Goal: Obtain resource: Download file/media

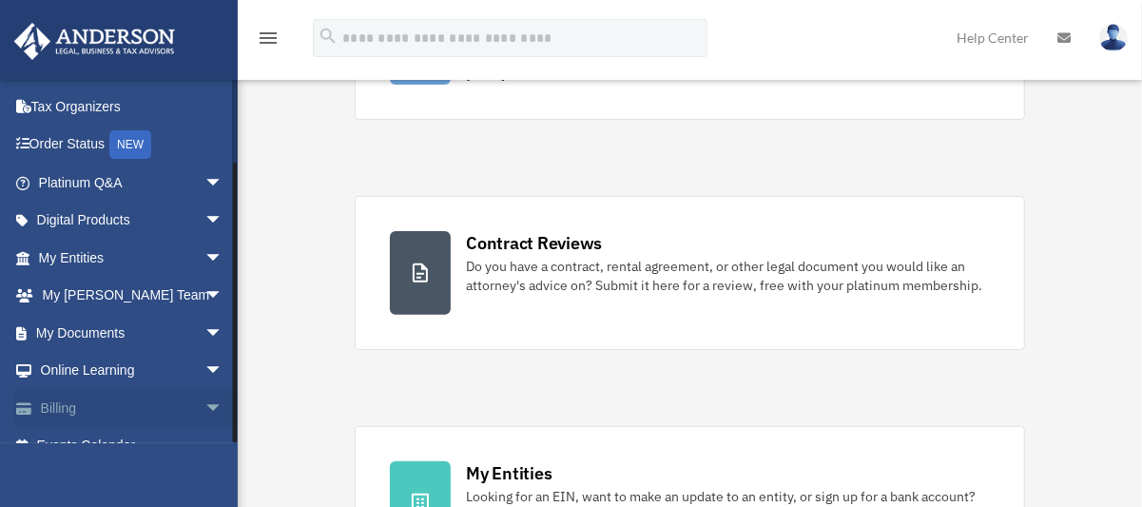
scroll to position [95, 0]
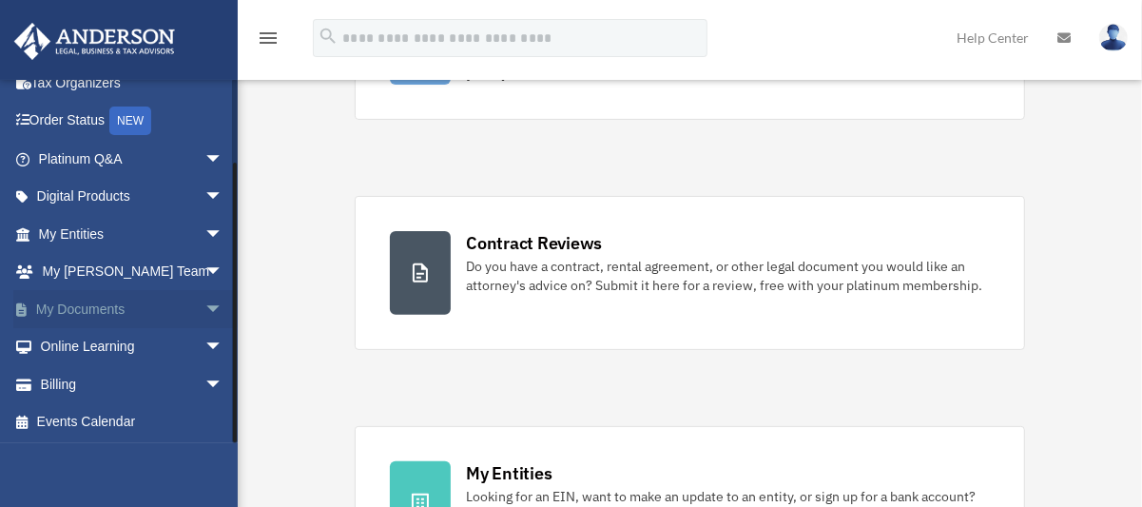
click at [103, 307] on link "My Documents arrow_drop_down" at bounding box center [132, 309] width 239 height 38
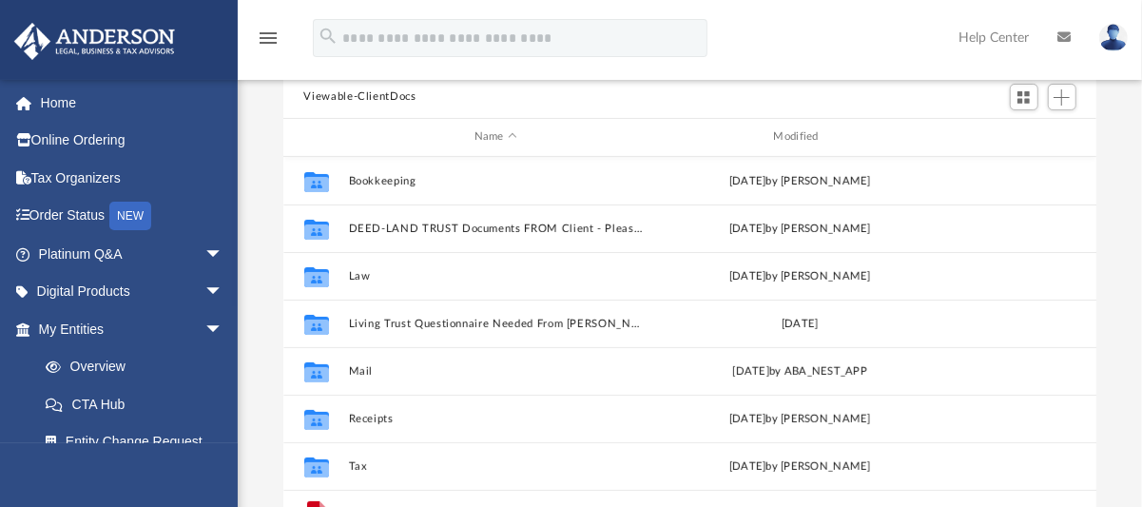
scroll to position [285, 0]
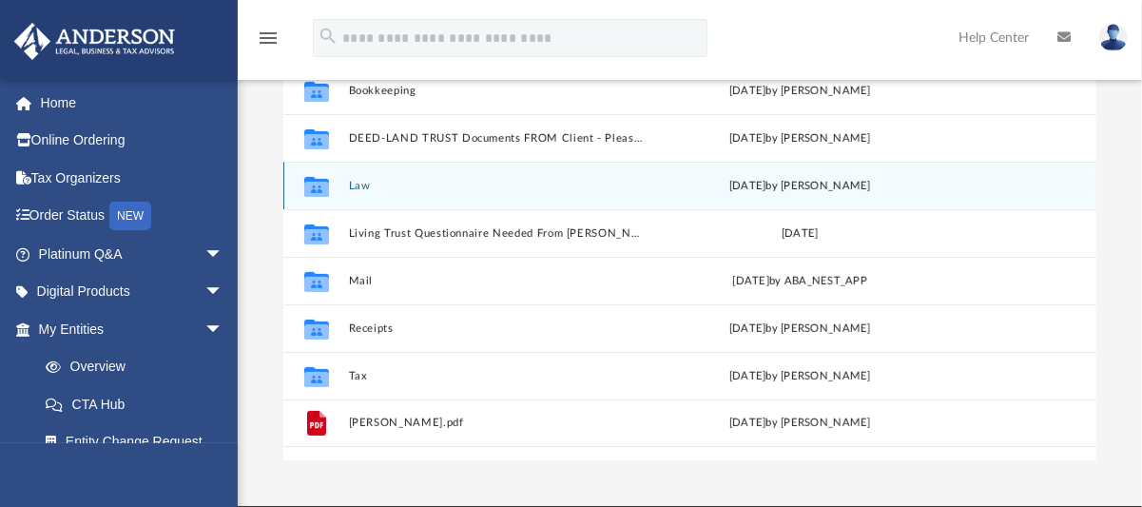
click at [361, 185] on button "Law" at bounding box center [496, 185] width 296 height 12
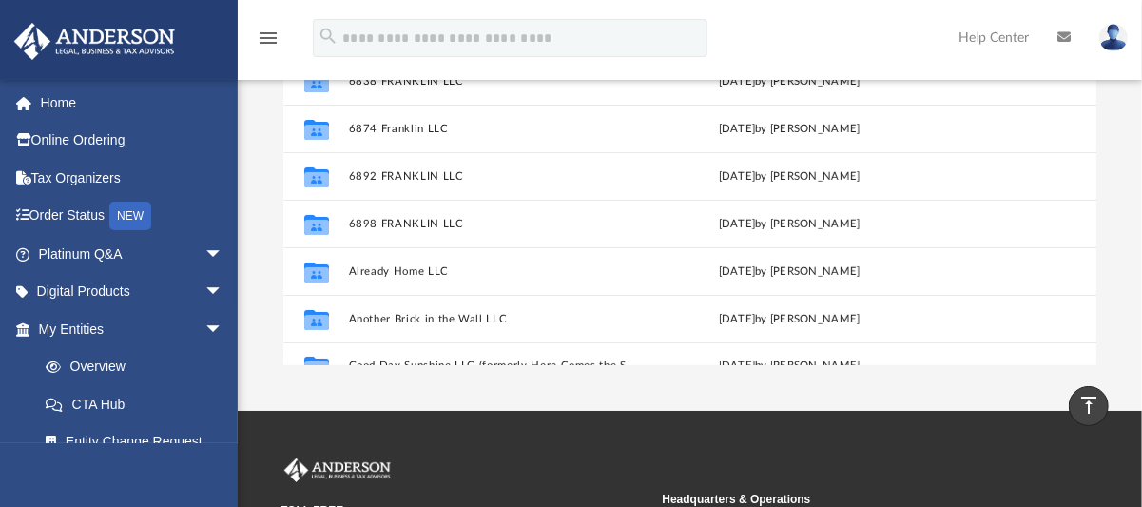
scroll to position [80, 0]
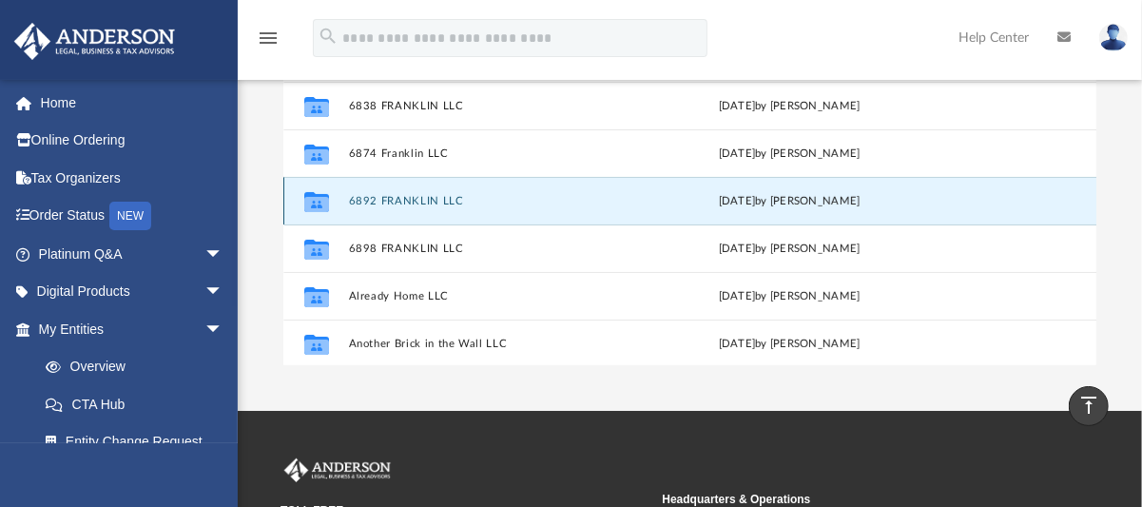
click at [429, 198] on button "6892 FRANKLIN LLC" at bounding box center [492, 200] width 288 height 12
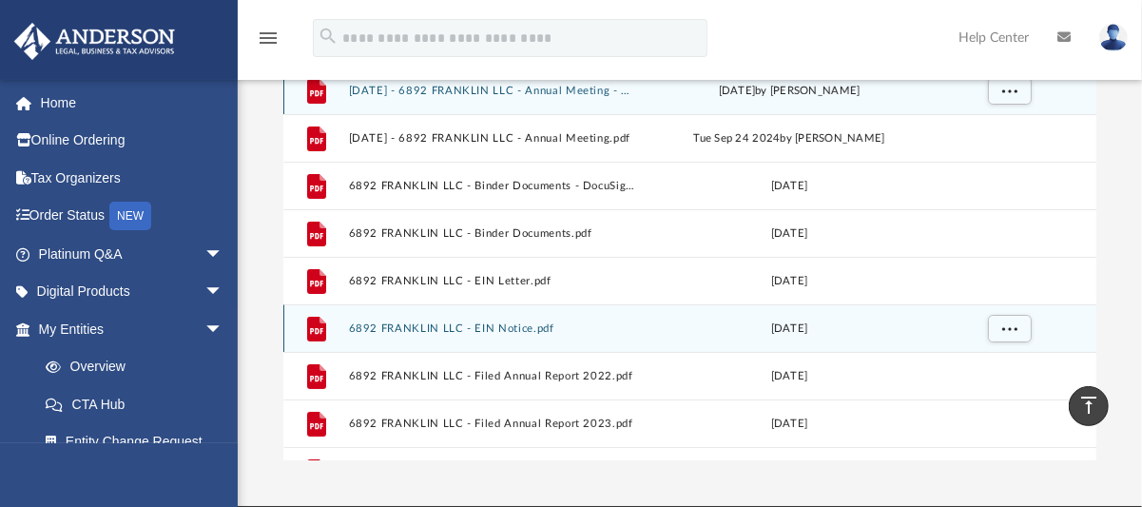
scroll to position [256, 0]
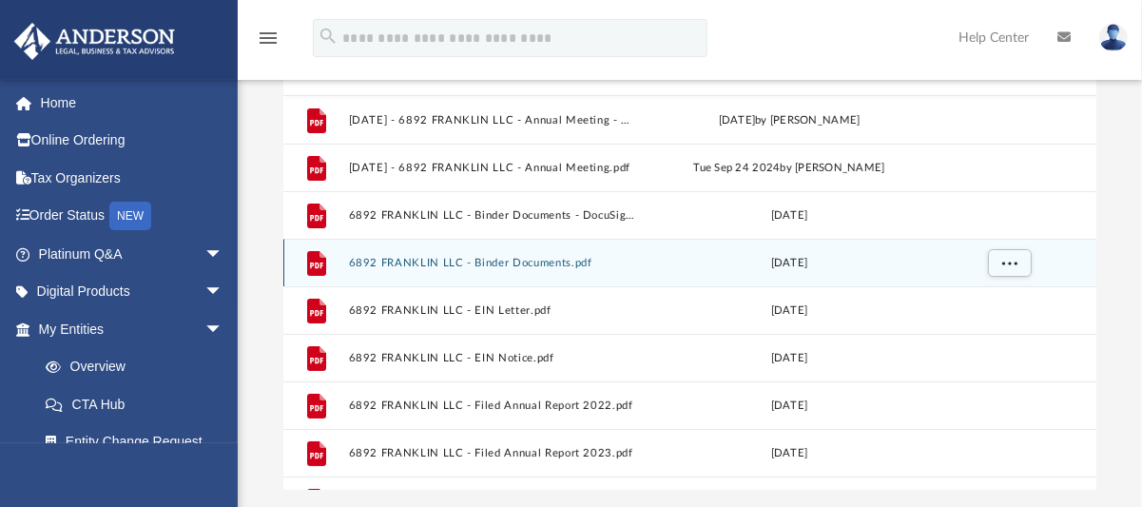
click at [487, 257] on button "6892 FRANKLIN LLC - Binder Documents.pdf" at bounding box center [492, 262] width 288 height 12
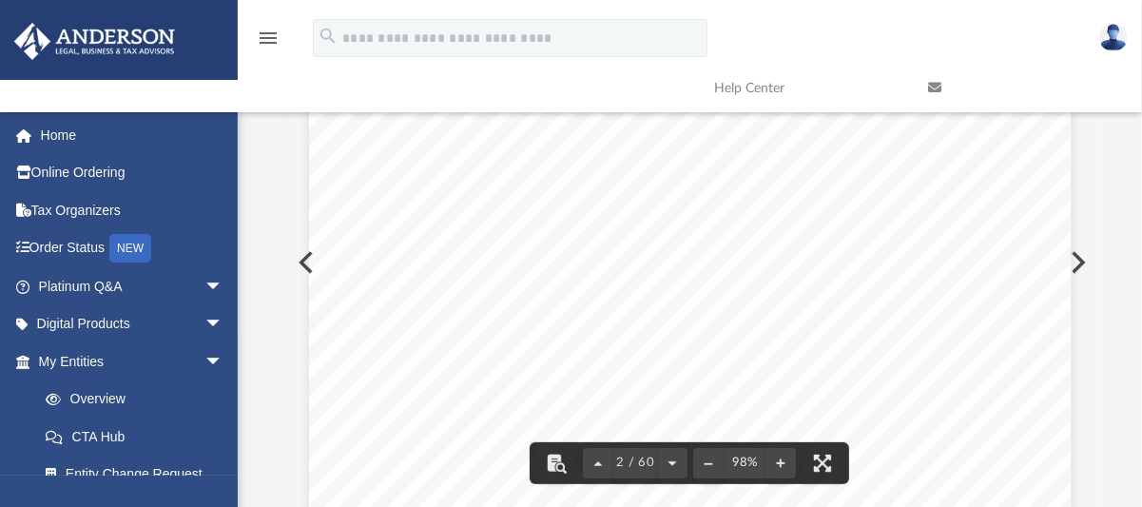
scroll to position [951, 0]
drag, startPoint x: 400, startPoint y: 198, endPoint x: 829, endPoint y: 431, distance: 489.1
click at [1083, 268] on button "Preview" at bounding box center [1077, 262] width 42 height 53
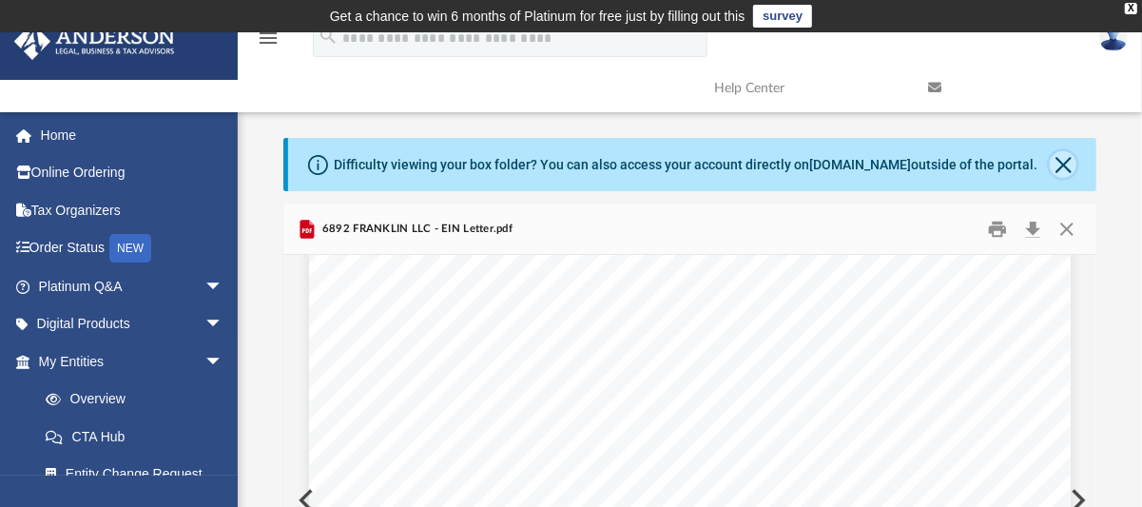
click at [1071, 165] on button "Close" at bounding box center [1063, 164] width 27 height 27
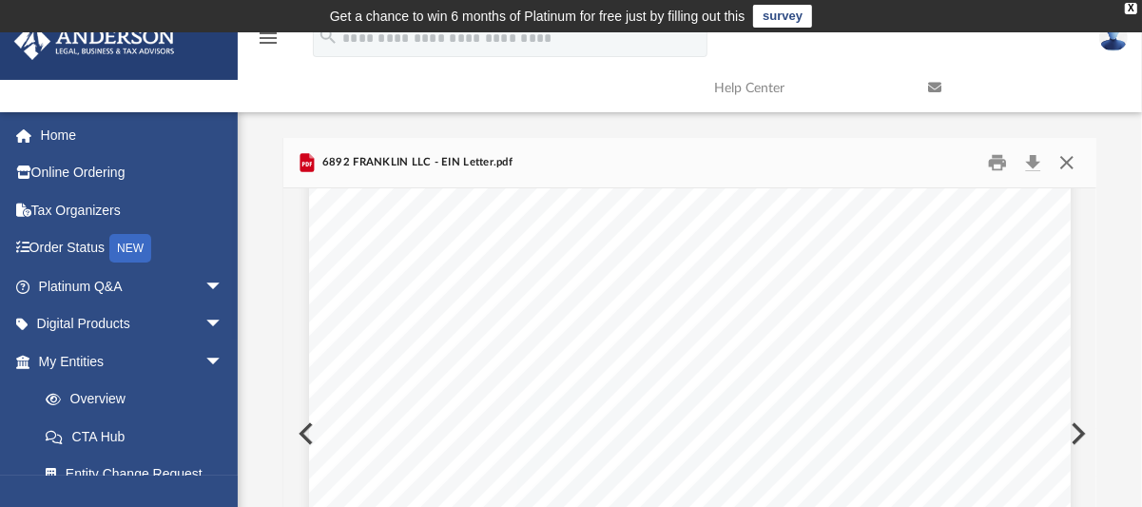
click at [1071, 165] on button "Close" at bounding box center [1067, 161] width 34 height 29
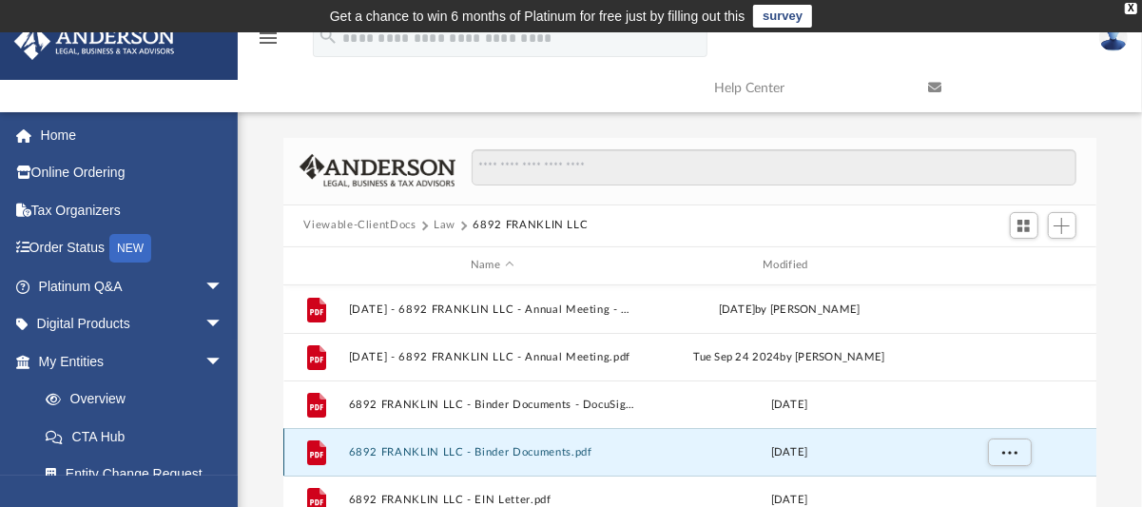
click at [495, 450] on button "6892 FRANKLIN LLC - Binder Documents.pdf" at bounding box center [492, 451] width 288 height 12
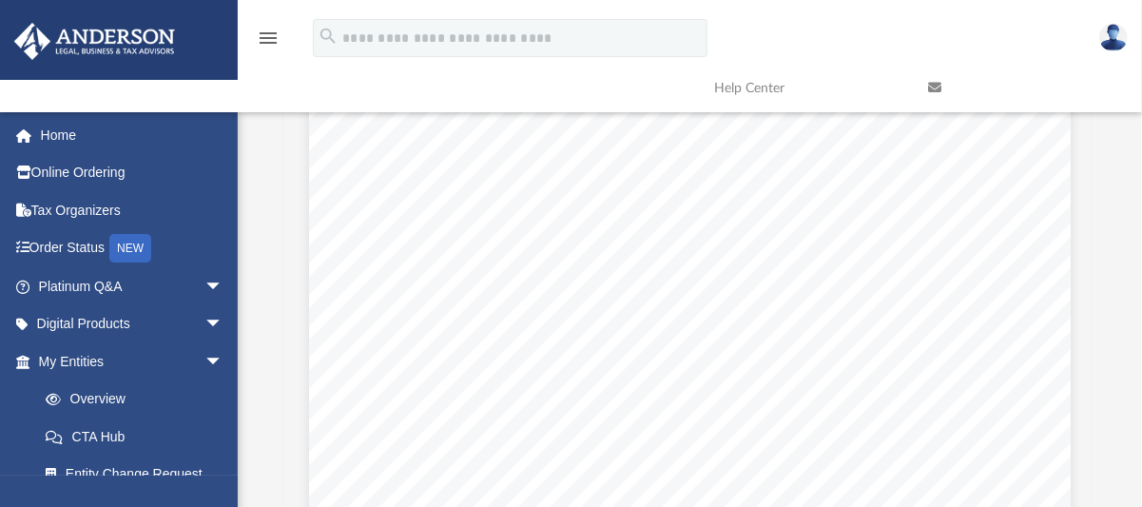
scroll to position [1046, 0]
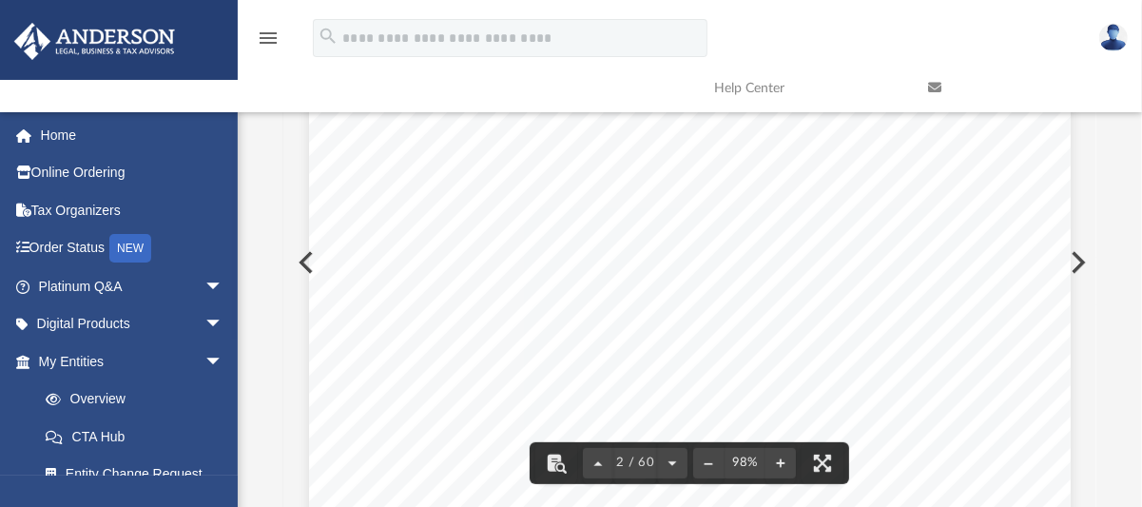
drag, startPoint x: 397, startPoint y: 311, endPoint x: 535, endPoint y: 312, distance: 137.9
click at [535, 312] on div "6892 FRANKLIN LLC Entity Formation Information State of Formation: Colorado Dat…" at bounding box center [690, 492] width 762 height 986
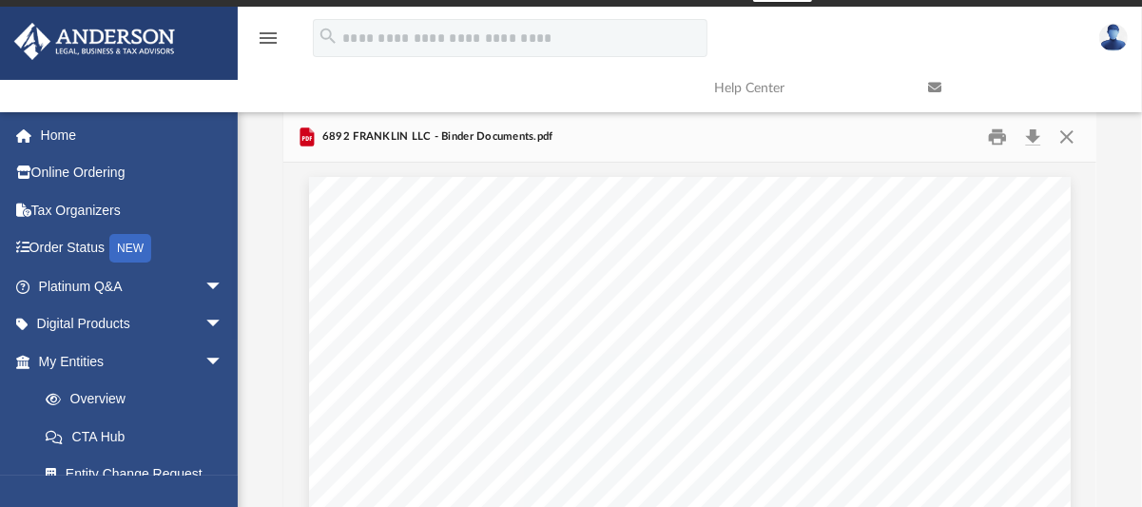
scroll to position [0, 0]
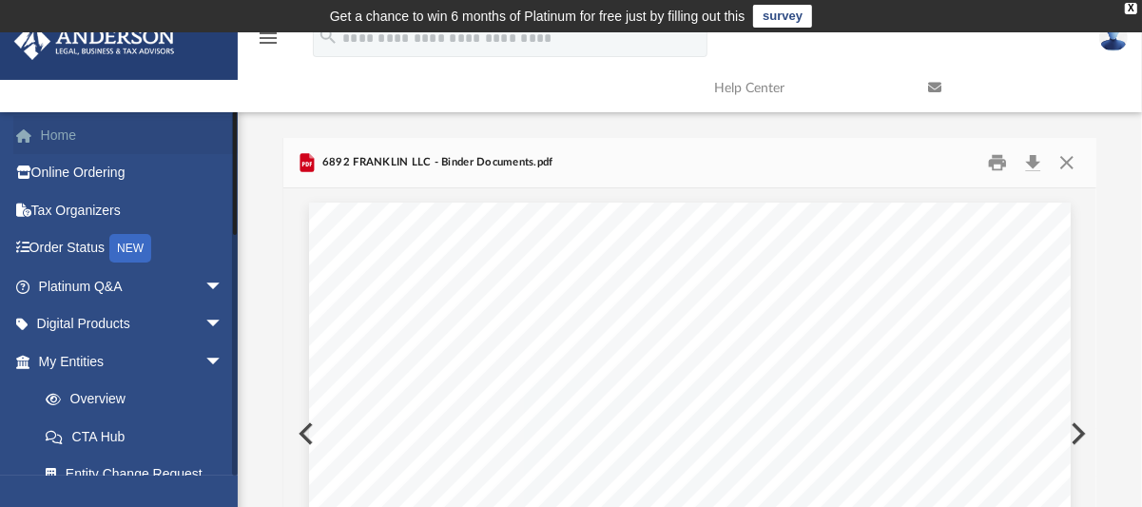
click at [62, 135] on link "Home" at bounding box center [132, 135] width 239 height 38
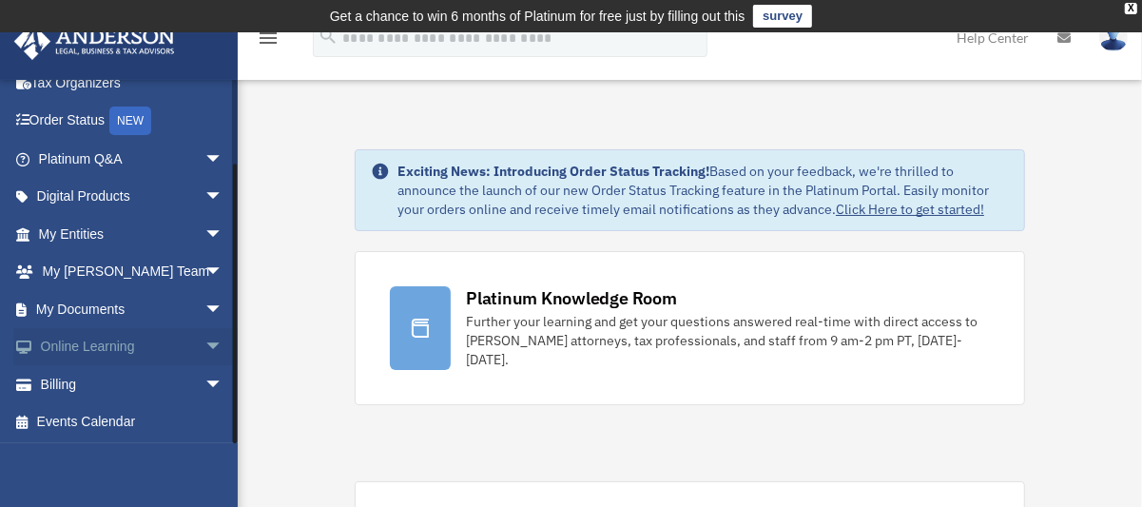
scroll to position [96, 0]
click at [119, 305] on link "My Documents arrow_drop_down" at bounding box center [132, 308] width 239 height 38
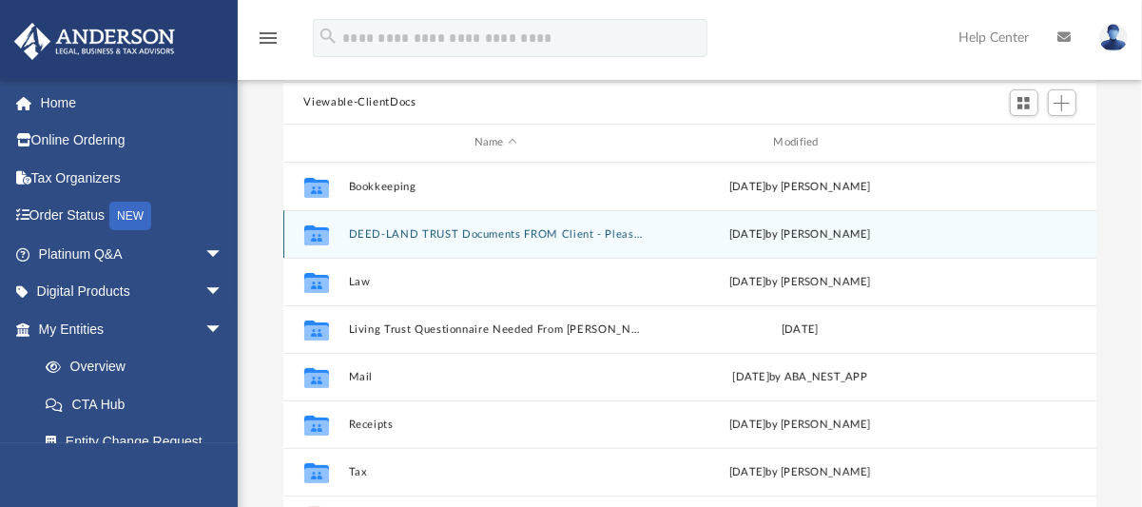
scroll to position [190, 0]
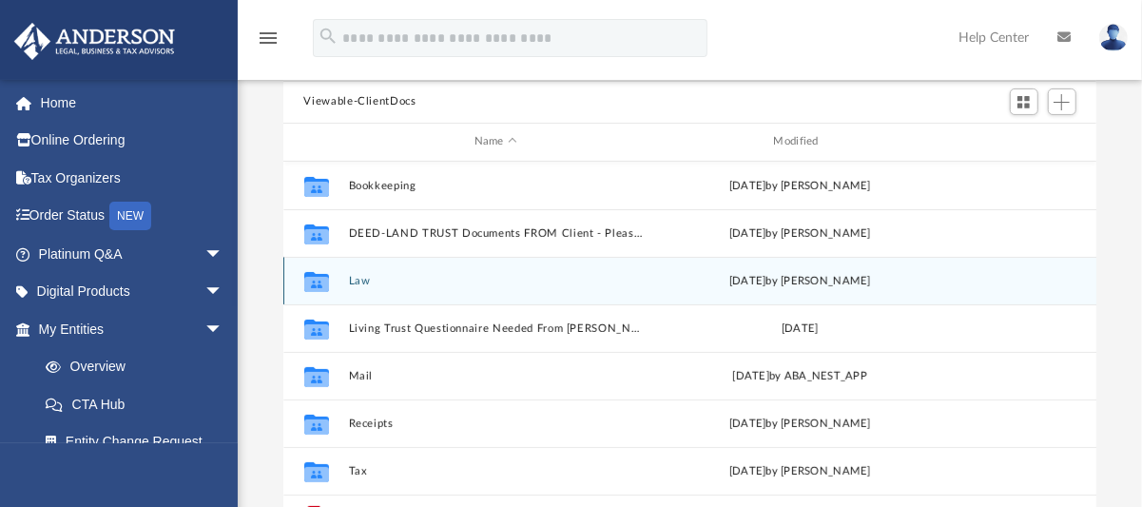
click at [359, 280] on button "Law" at bounding box center [496, 280] width 296 height 12
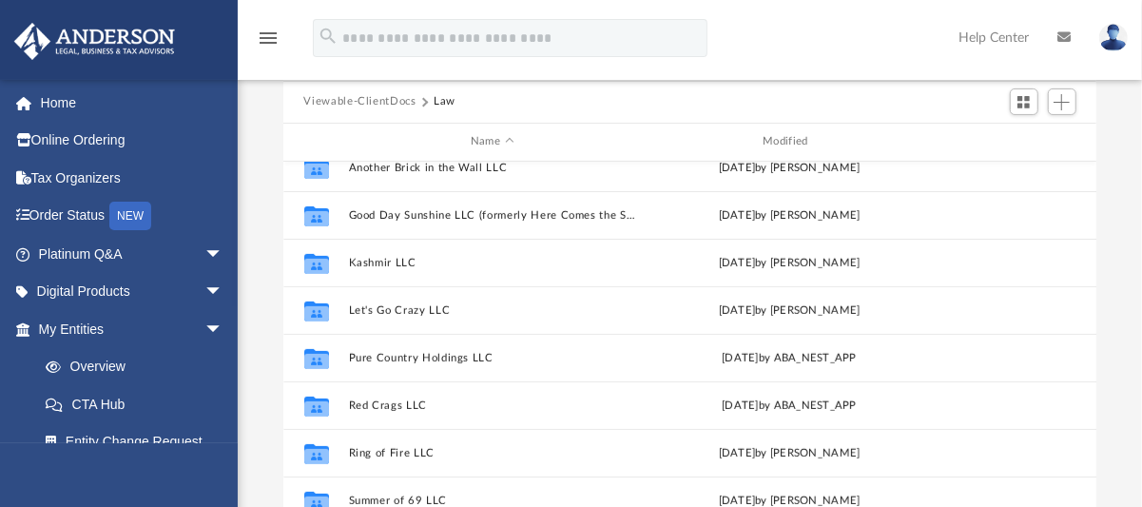
scroll to position [476, 0]
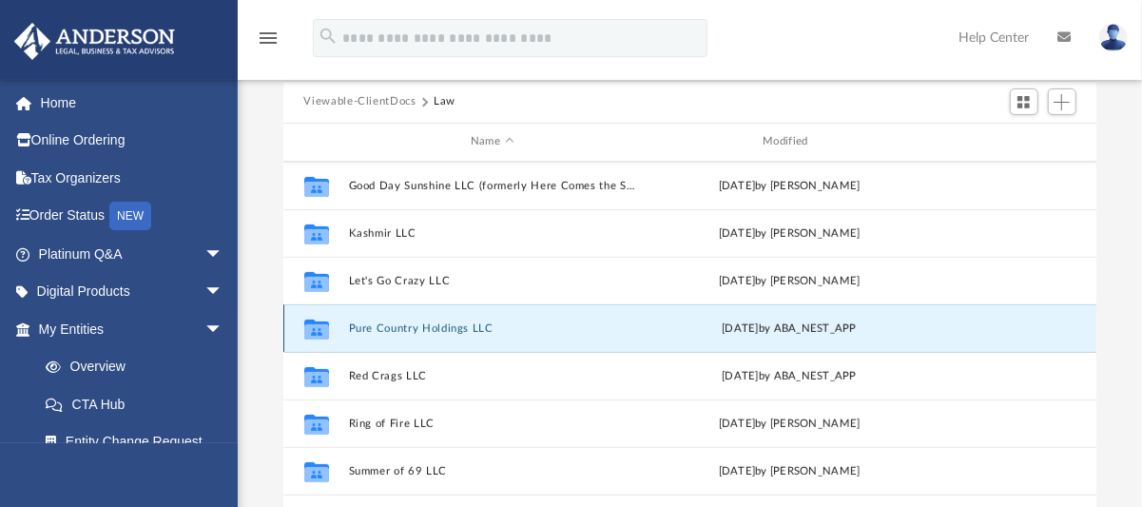
click at [394, 322] on button "Pure Country Holdings LLC" at bounding box center [492, 328] width 288 height 12
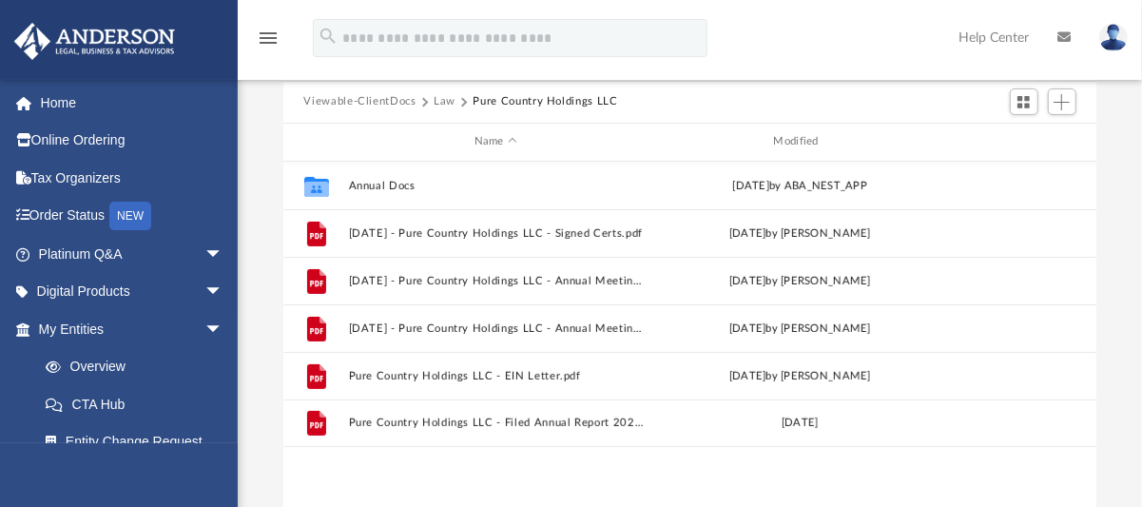
scroll to position [0, 0]
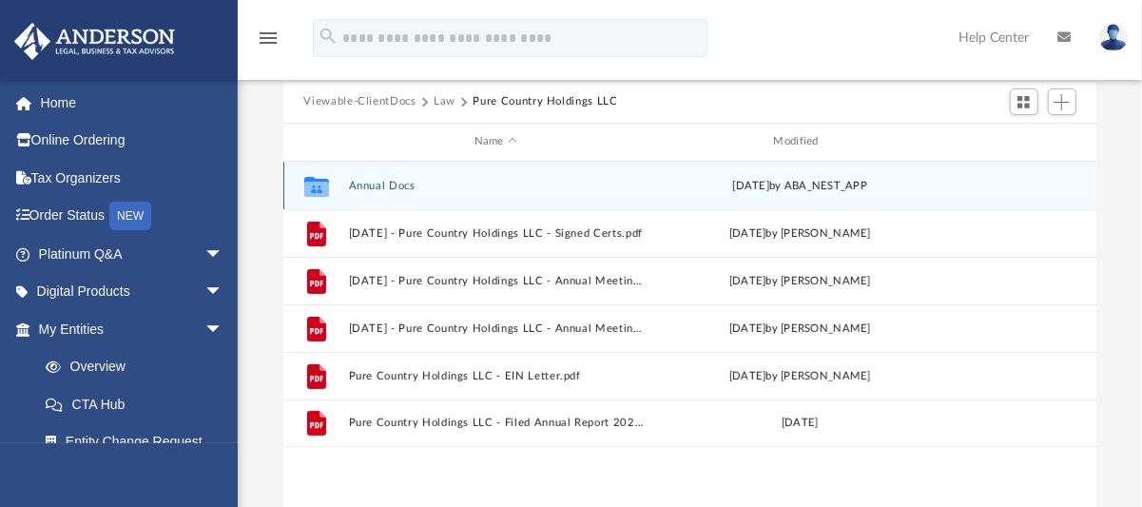
click at [397, 179] on button "Annual Docs" at bounding box center [496, 185] width 296 height 12
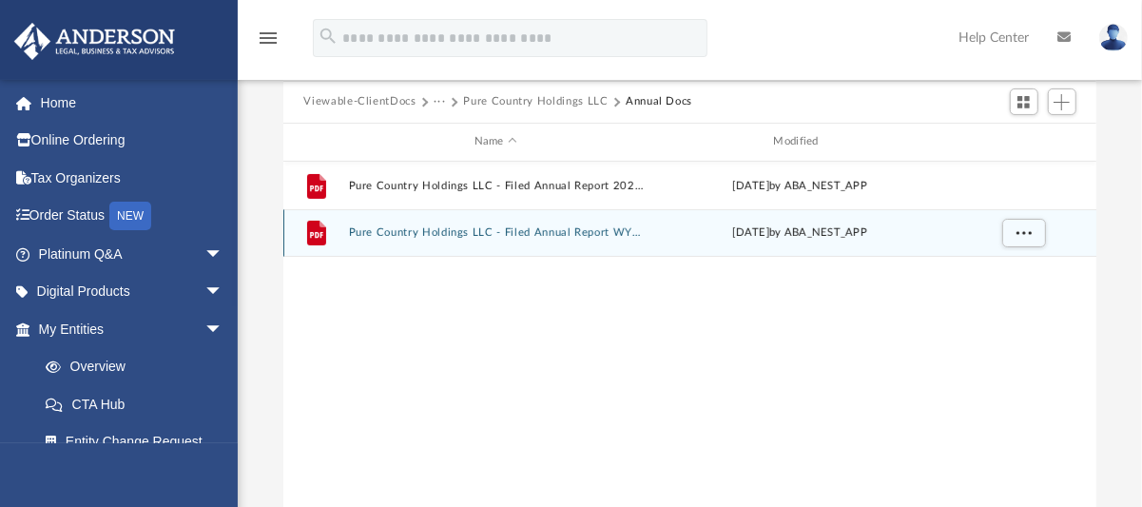
click at [424, 231] on button "Pure Country Holdings LLC - Filed Annual Report WY 2025.pdf" at bounding box center [496, 232] width 296 height 12
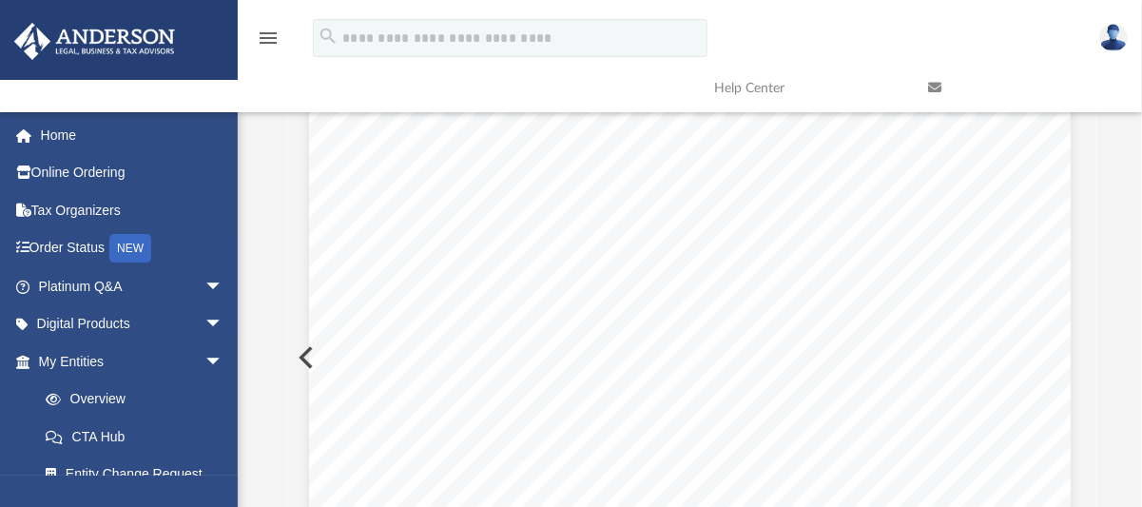
scroll to position [95, 0]
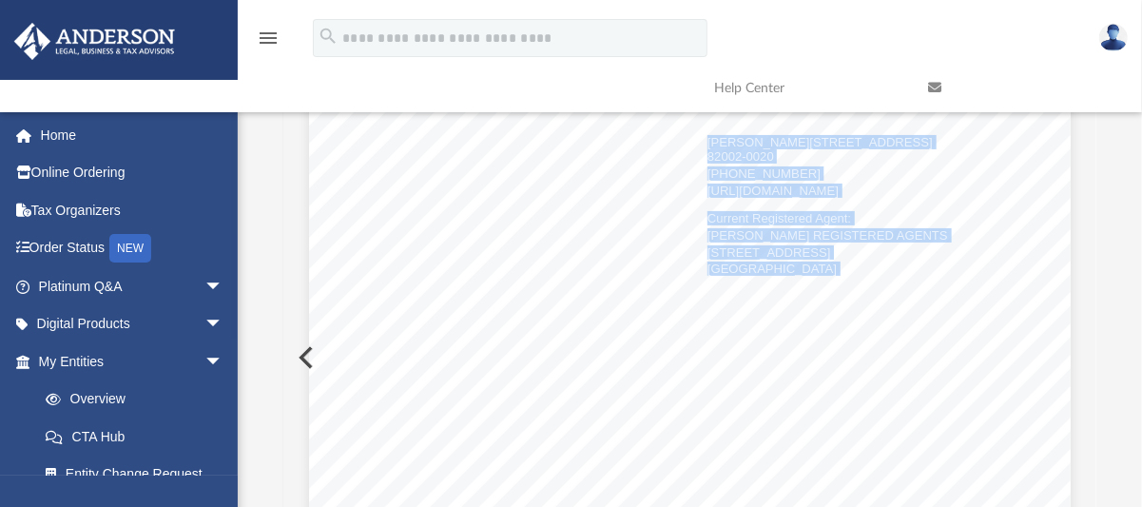
drag, startPoint x: 372, startPoint y: 268, endPoint x: 498, endPoint y: 281, distance: 127.1
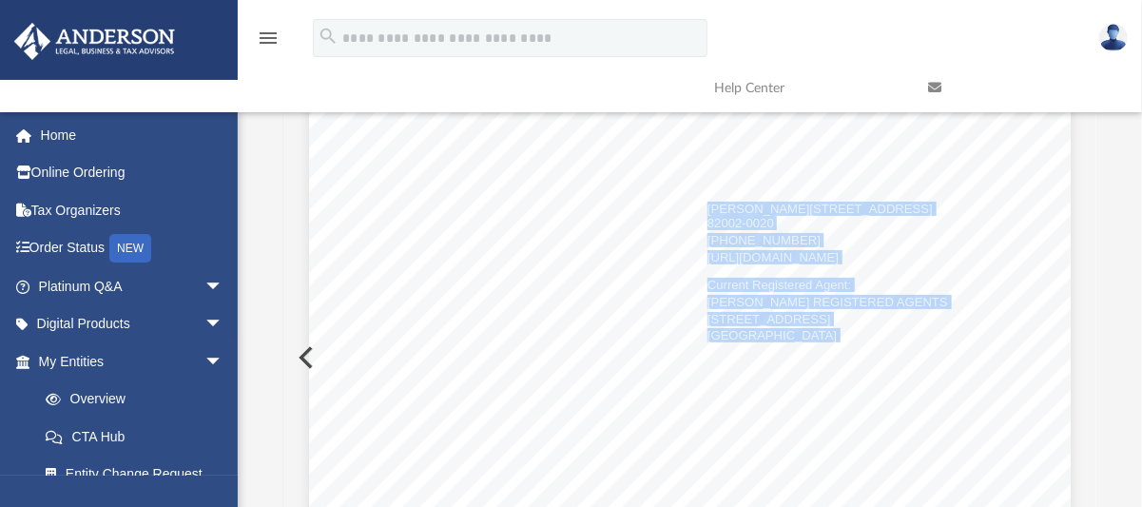
scroll to position [0, 0]
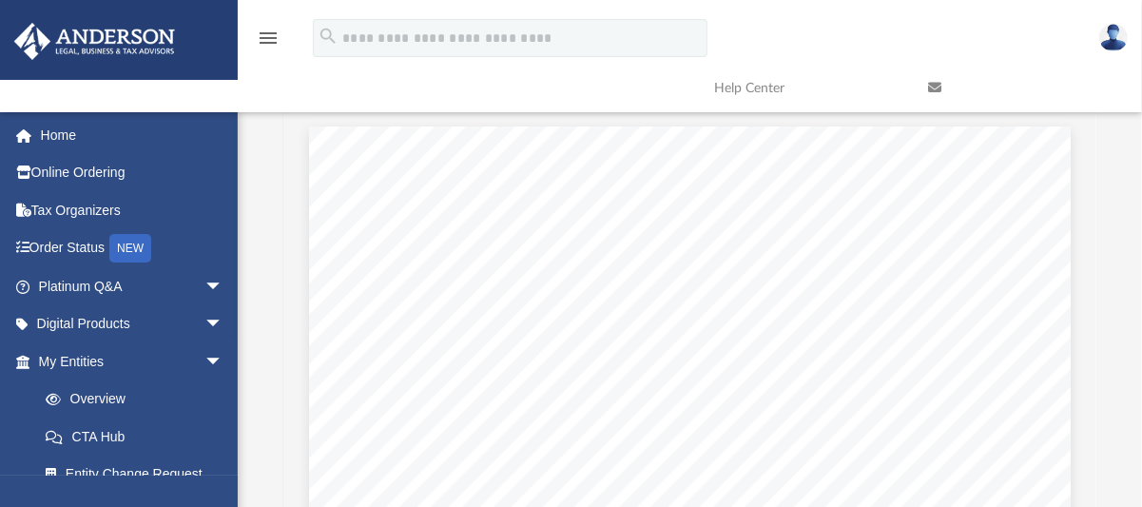
click at [498, 282] on span "11307325" at bounding box center [518, 277] width 56 height 12
